Goal: Task Accomplishment & Management: Complete application form

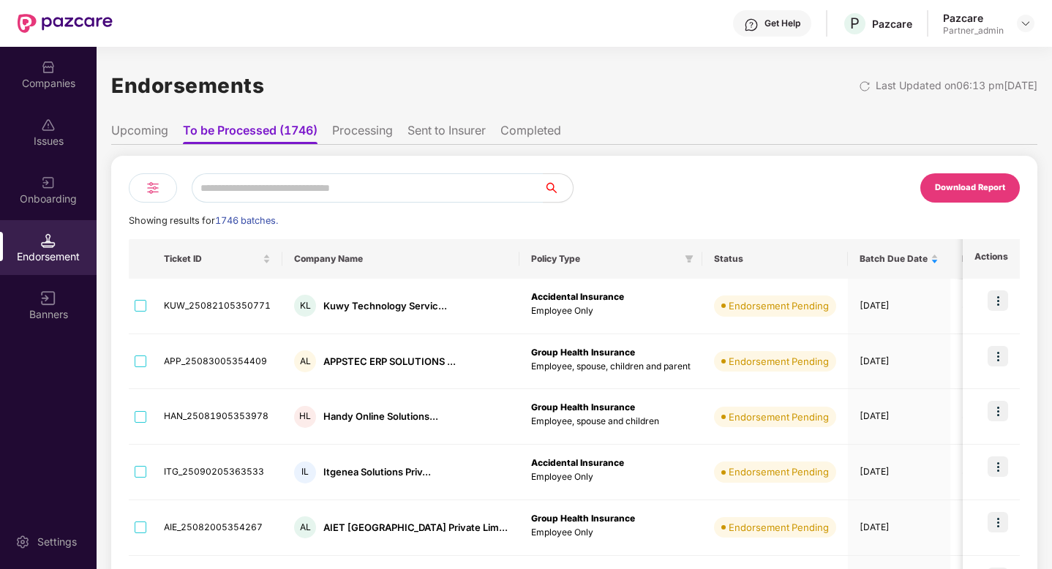
click at [145, 135] on li "Upcoming" at bounding box center [139, 133] width 57 height 21
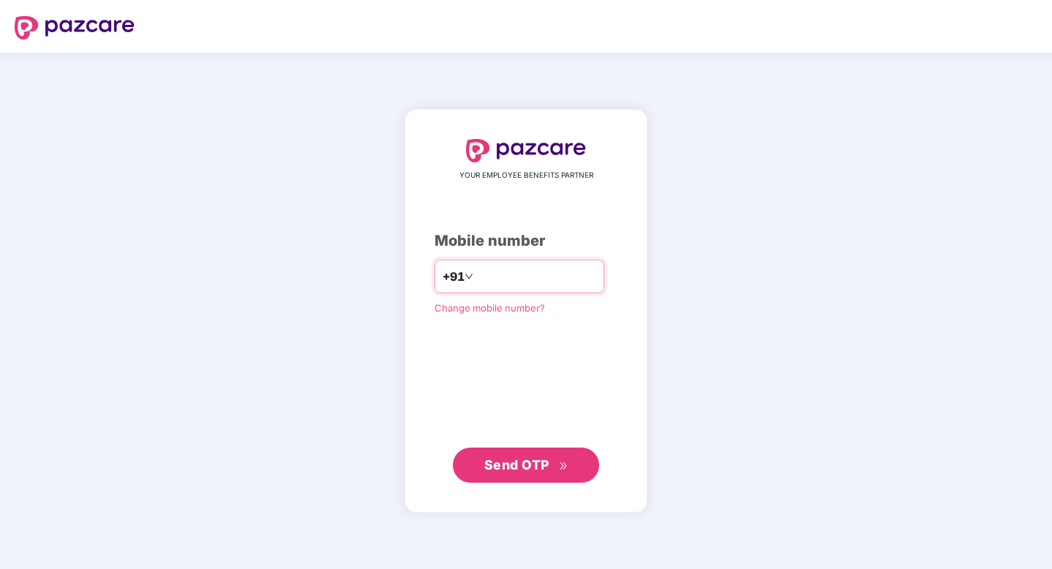
click at [521, 265] on input "number" at bounding box center [536, 276] width 120 height 23
type input "**********"
click at [550, 471] on span "Send OTP" at bounding box center [526, 464] width 84 height 20
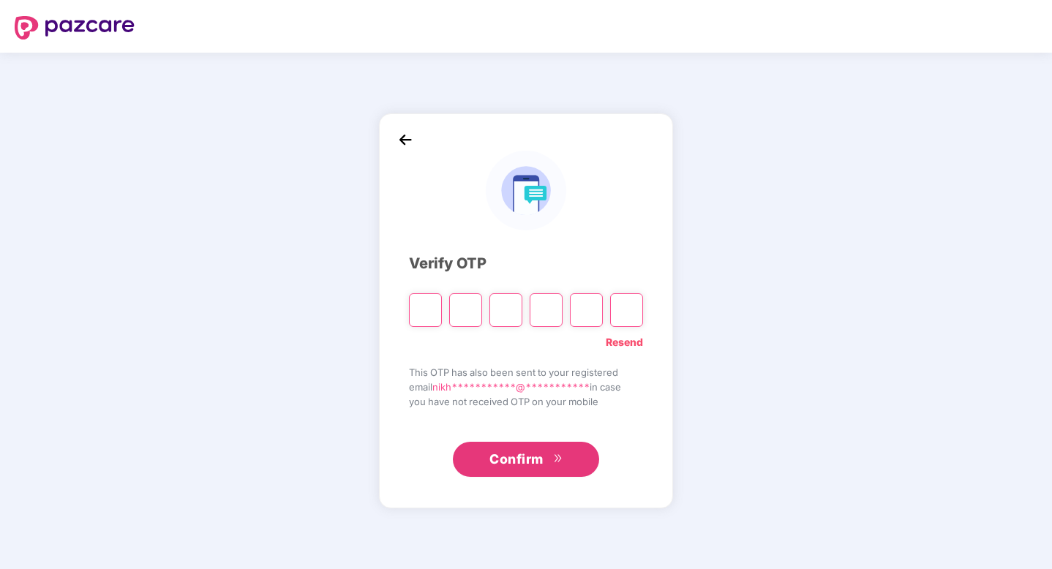
paste input "*"
type input "*"
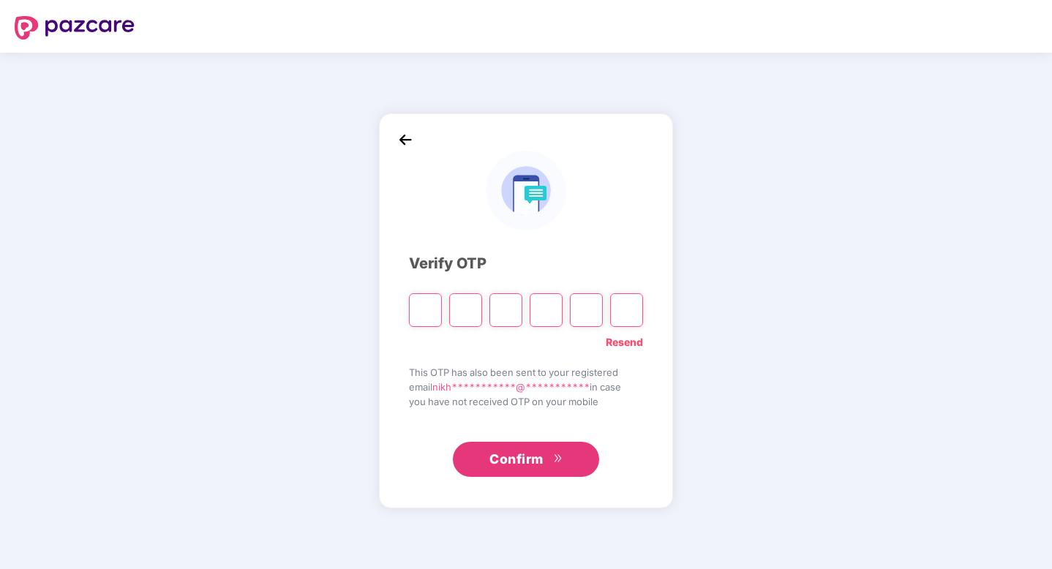
type input "*"
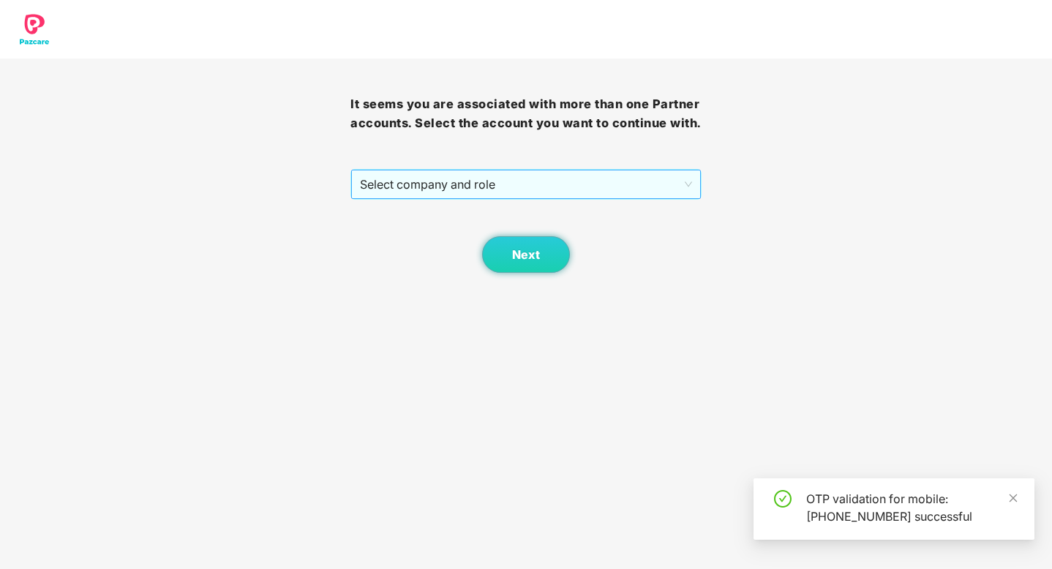
click at [522, 185] on span "Select company and role" at bounding box center [525, 184] width 331 height 28
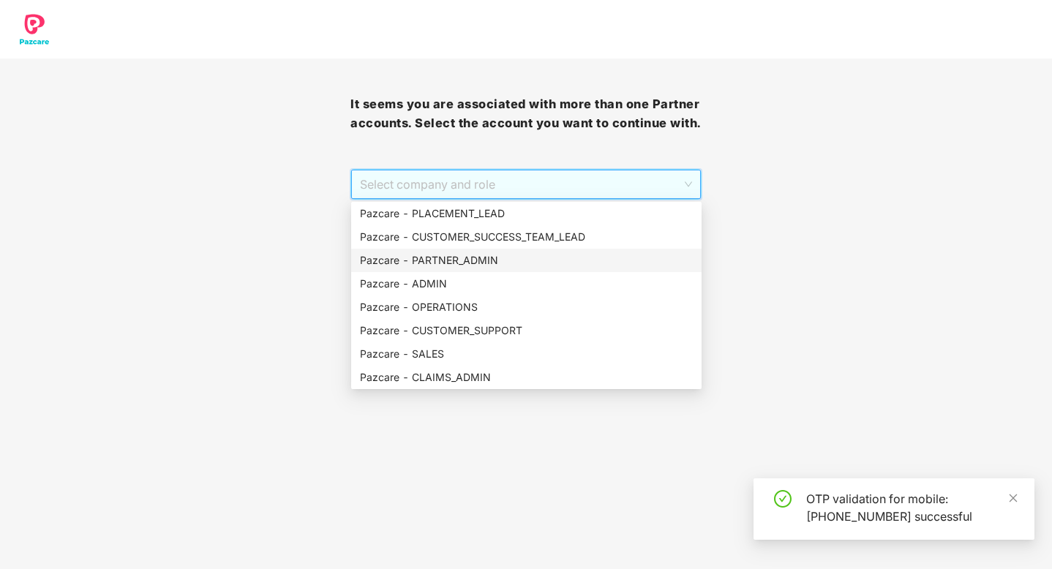
click at [466, 263] on div "Pazcare - PARTNER_ADMIN" at bounding box center [526, 260] width 333 height 16
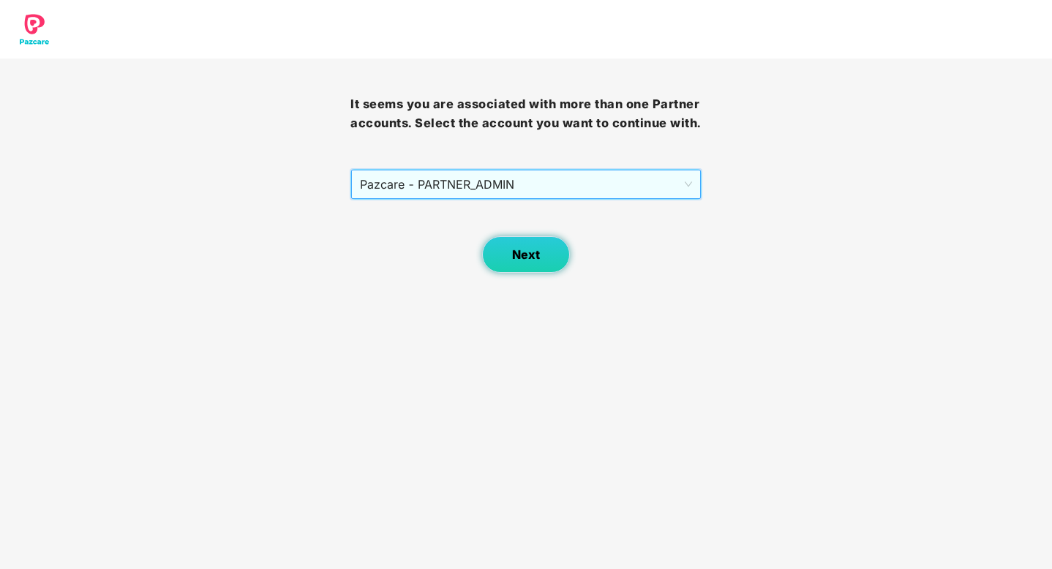
click at [535, 254] on span "Next" at bounding box center [526, 255] width 28 height 14
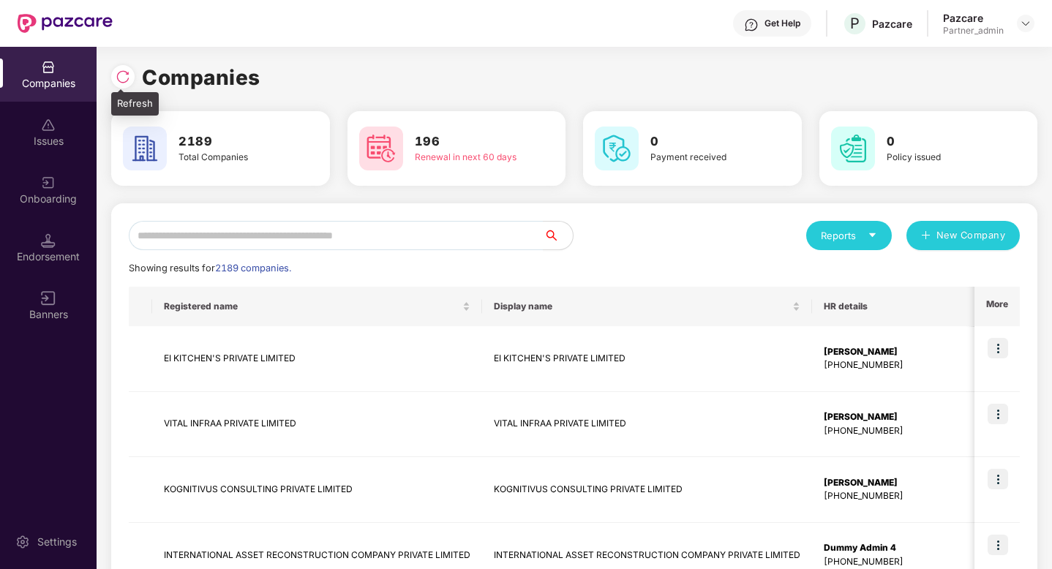
click at [121, 85] on div at bounding box center [122, 76] width 23 height 23
